Goal: Transaction & Acquisition: Purchase product/service

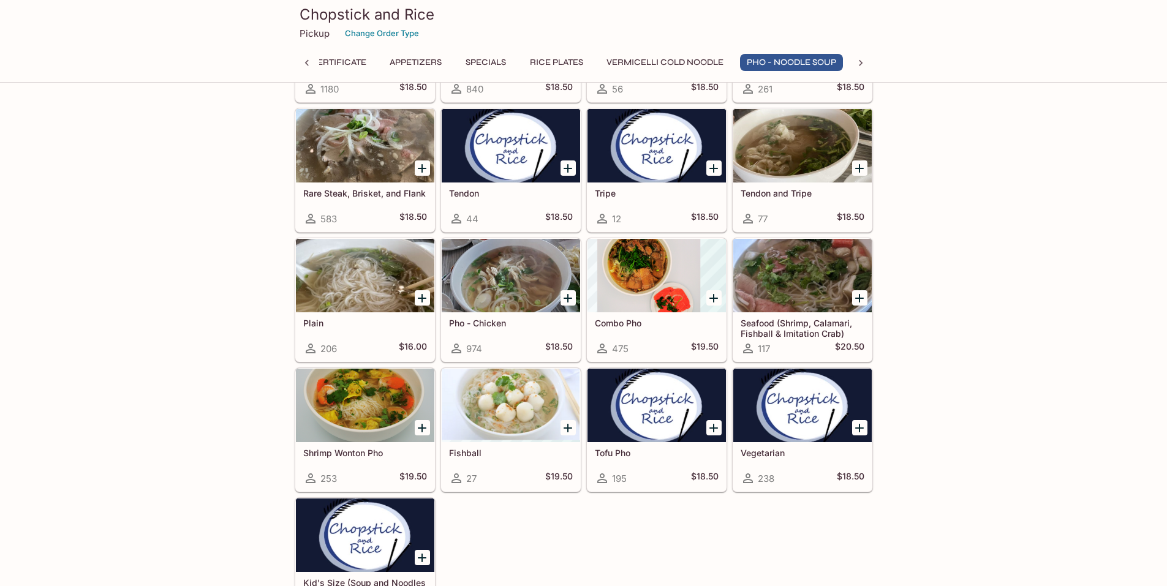
scroll to position [1470, 0]
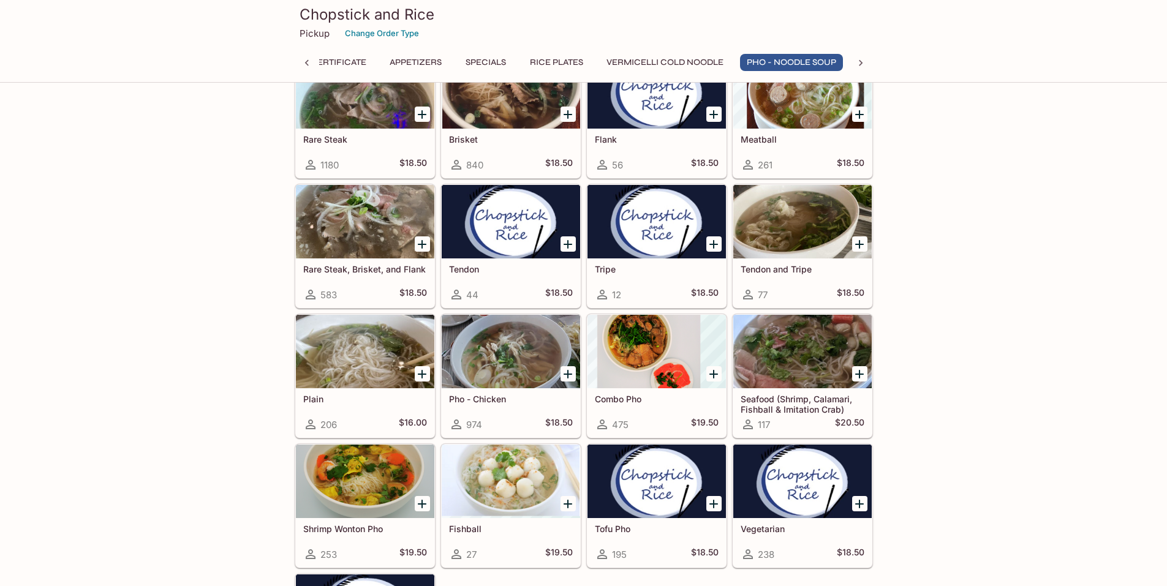
click at [368, 284] on div "Rare Steak, Brisket, and Flank 583 $18.50" at bounding box center [365, 283] width 138 height 49
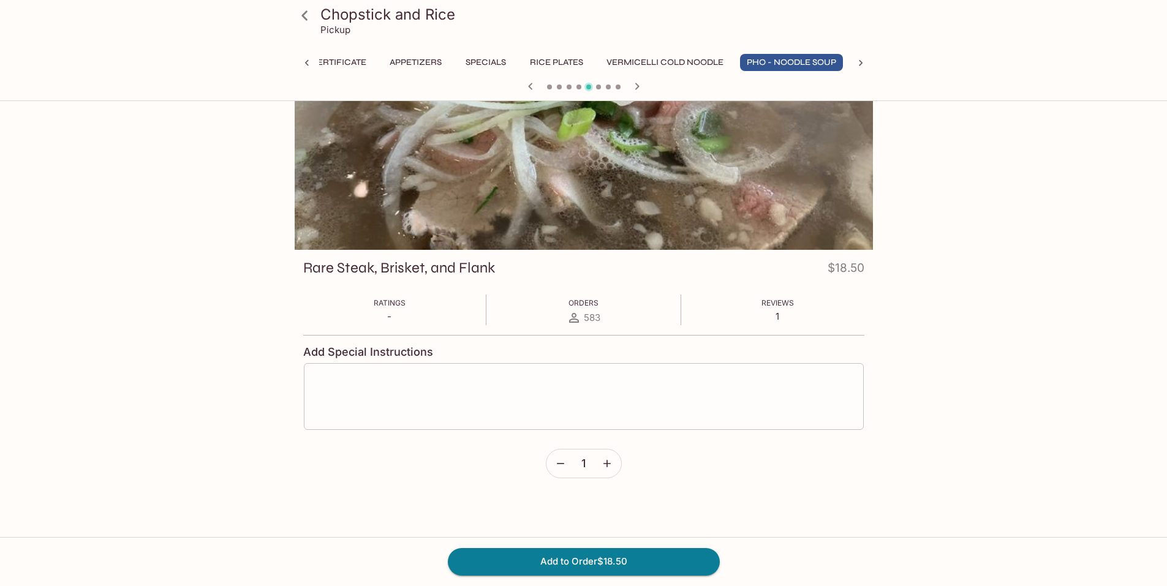
scroll to position [106, 0]
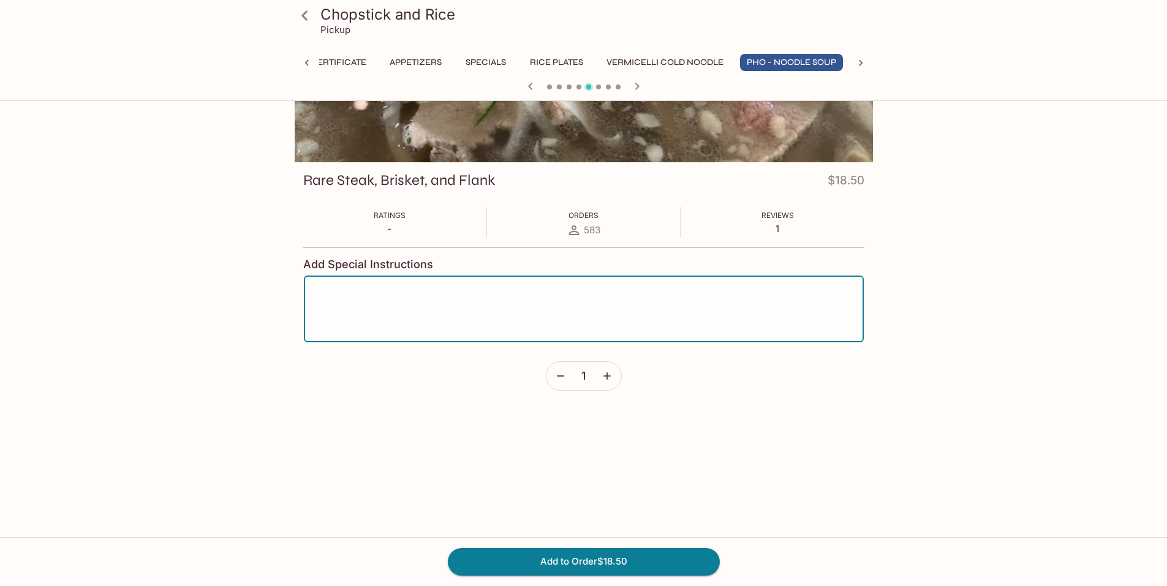
click at [469, 293] on textarea at bounding box center [583, 309] width 543 height 47
click at [654, 565] on button "Add to Order $18.50" at bounding box center [584, 561] width 272 height 27
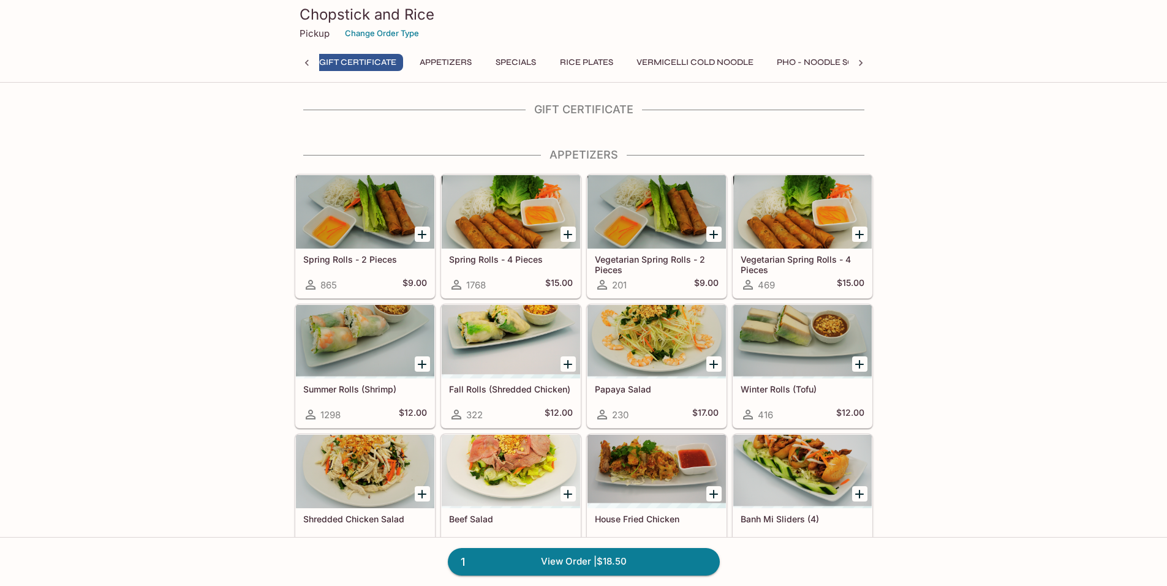
scroll to position [0, 5]
